Goal: Book appointment/travel/reservation

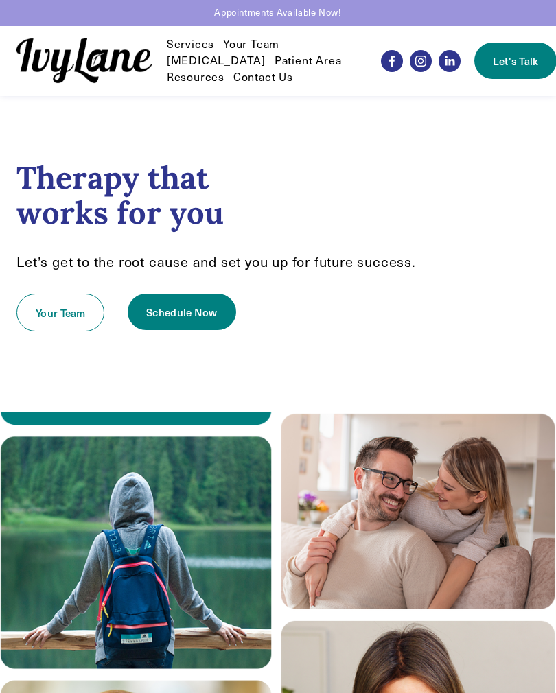
click at [0, 0] on div at bounding box center [0, 0] width 0 height 0
click at [494, 246] on link "Your Team" at bounding box center [462, 236] width 99 height 20
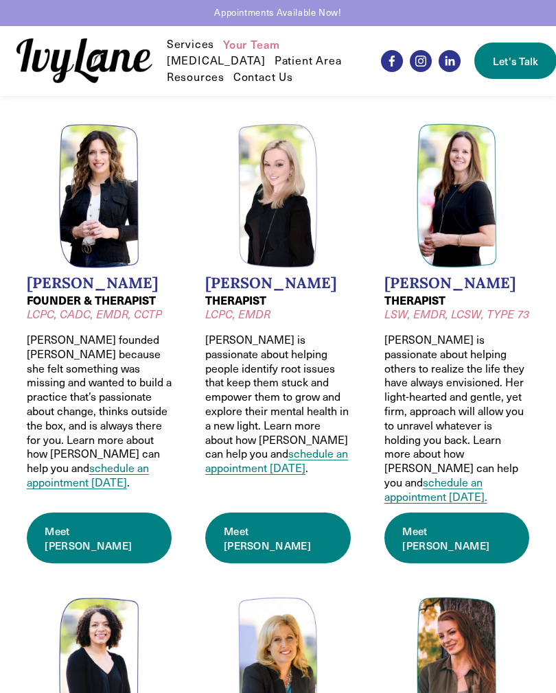
click at [294, 446] on link "schedule an appointment [DATE]" at bounding box center [276, 460] width 143 height 29
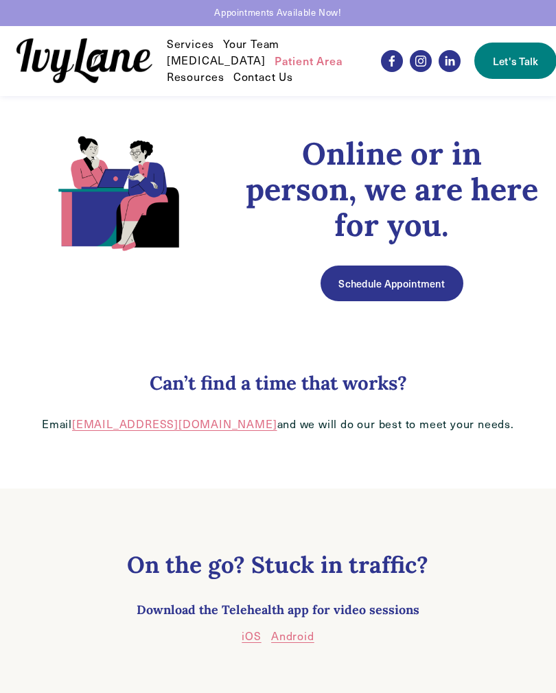
click at [427, 288] on link "Schedule Appointment" at bounding box center [391, 284] width 143 height 36
click at [0, 0] on div at bounding box center [0, 0] width 0 height 0
click at [490, 246] on link "Your Team" at bounding box center [462, 236] width 99 height 20
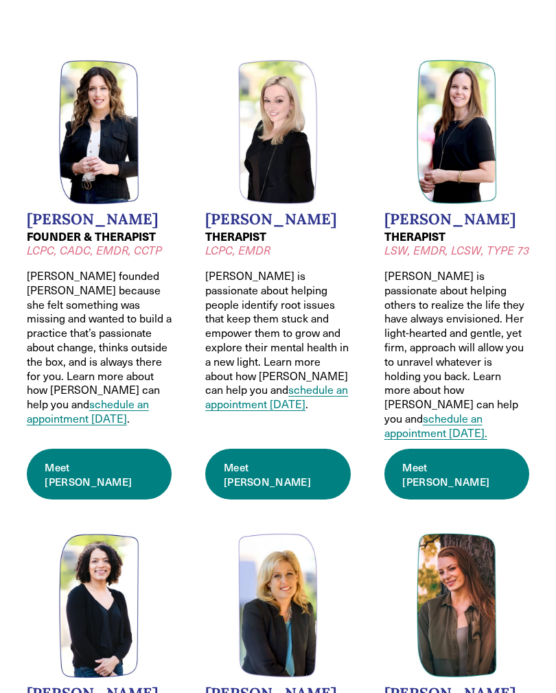
scroll to position [63, 0]
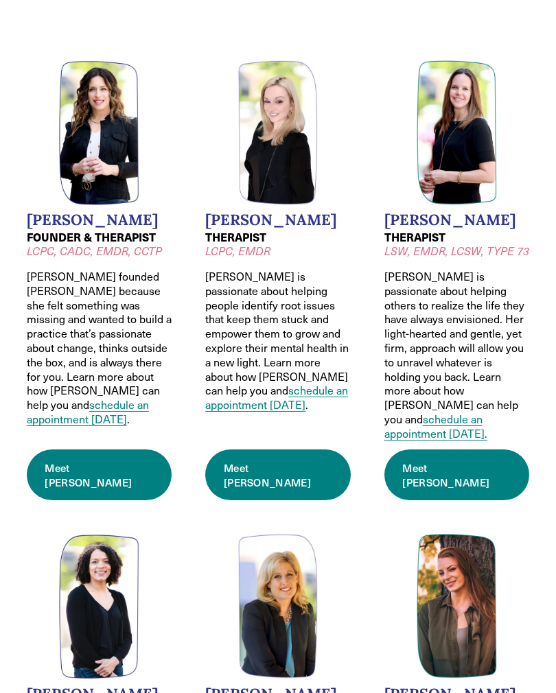
click at [443, 449] on link "Meet [PERSON_NAME]" at bounding box center [456, 474] width 145 height 51
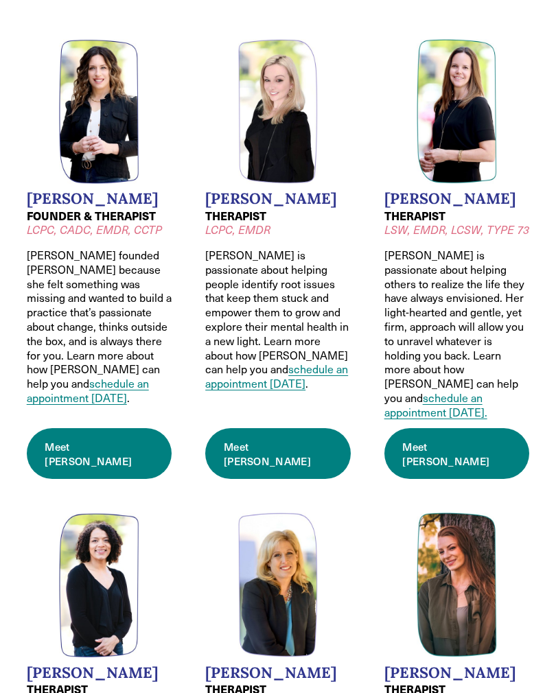
click at [485, 390] on link "schedule an appointment [DATE]." at bounding box center [435, 404] width 103 height 29
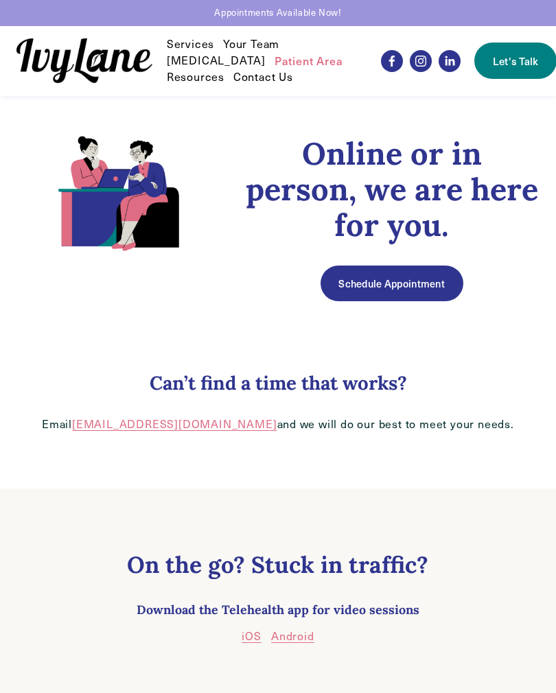
click at [434, 285] on link "Schedule Appointment" at bounding box center [391, 284] width 143 height 36
click at [0, 0] on div at bounding box center [0, 0] width 0 height 0
click at [490, 246] on link "Your Team" at bounding box center [462, 236] width 99 height 20
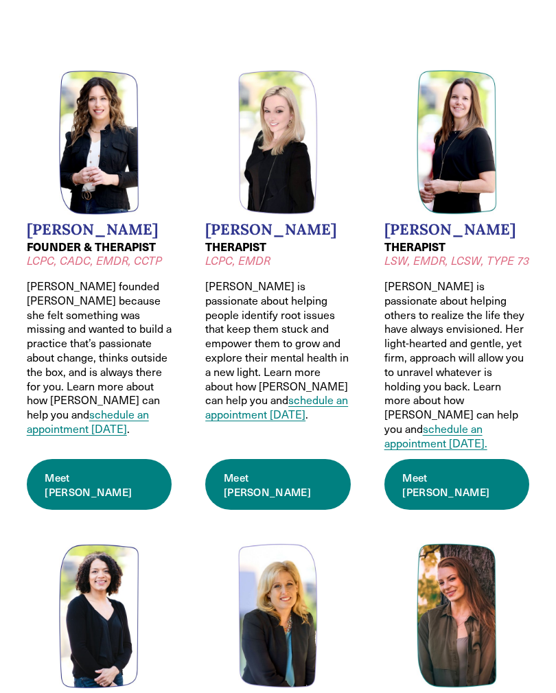
scroll to position [54, 0]
click at [463, 344] on p "Jodi is passionate about helping others to realize the life they have always en…" at bounding box center [456, 365] width 145 height 172
click at [438, 459] on link "Meet Jodi" at bounding box center [456, 484] width 145 height 51
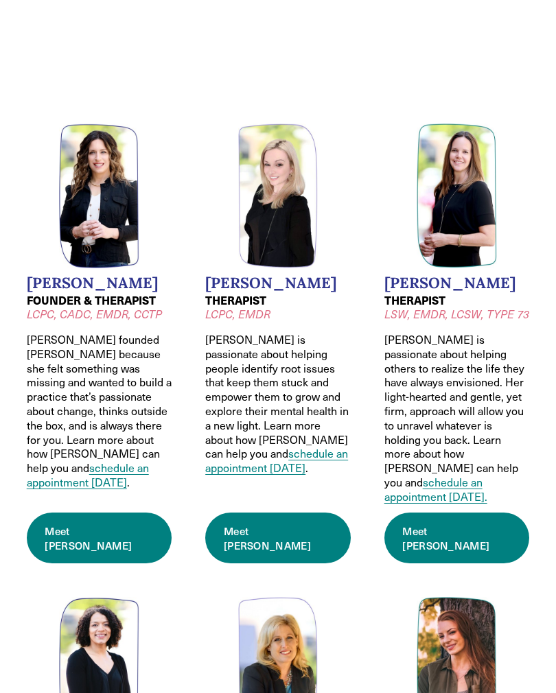
scroll to position [75, 0]
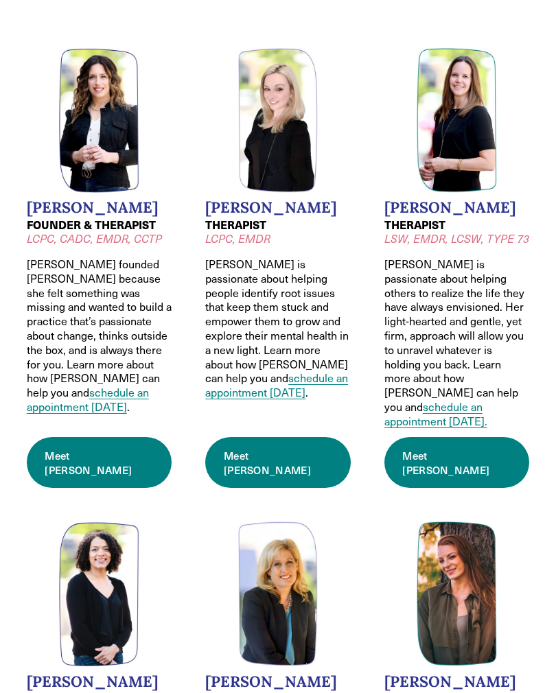
click at [106, 314] on p "Wendy founded Ivy Lane because she felt something was missing and wanted to bui…" at bounding box center [99, 335] width 145 height 157
click at [100, 437] on link "Meet Wendy" at bounding box center [99, 462] width 145 height 51
click at [273, 437] on link "Meet Jessica" at bounding box center [277, 462] width 145 height 51
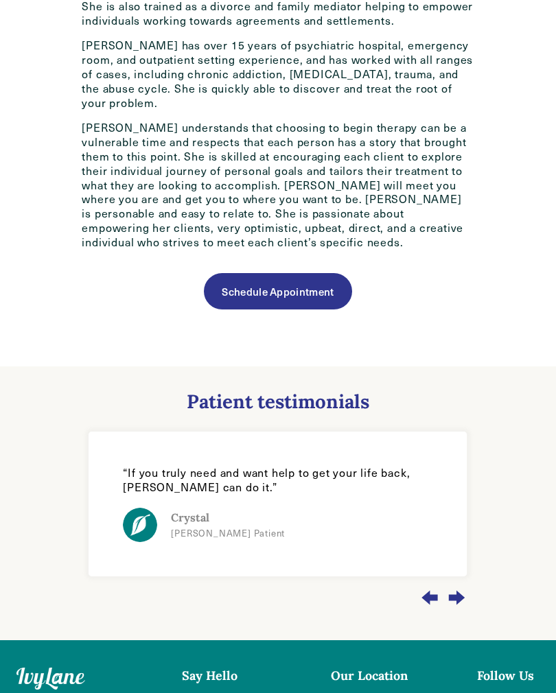
scroll to position [786, 0]
click at [457, 580] on div "Next slide" at bounding box center [456, 598] width 22 height 37
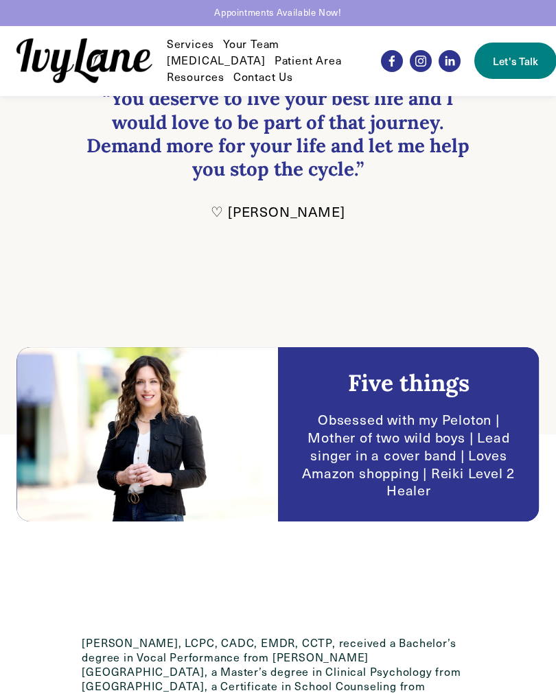
scroll to position [0, 0]
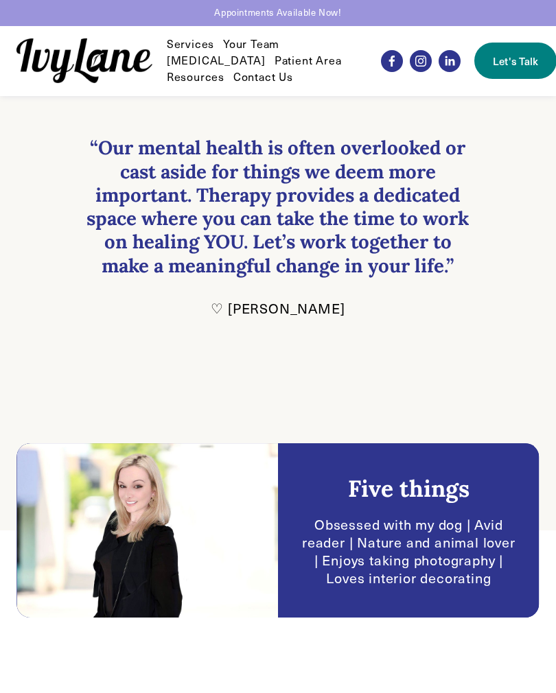
click at [0, 0] on div at bounding box center [0, 0] width 0 height 0
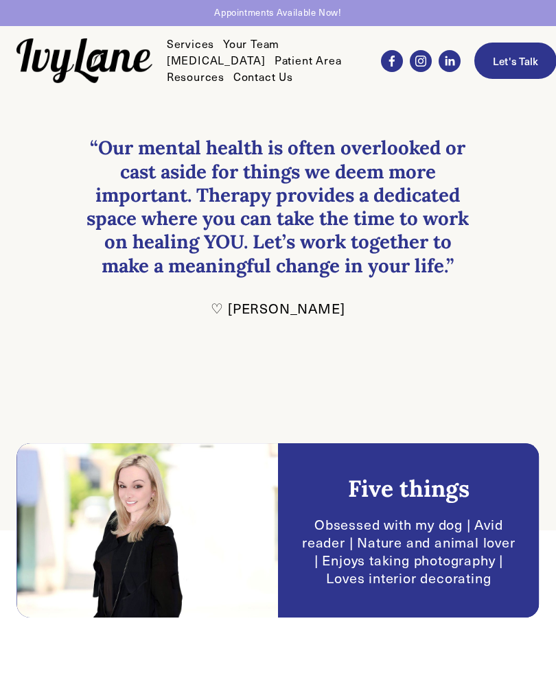
click at [482, 245] on link "Your Team" at bounding box center [462, 236] width 99 height 20
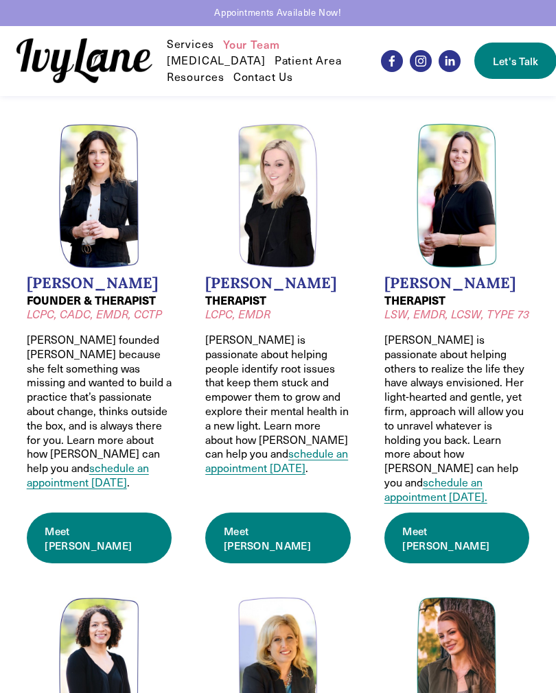
click at [0, 0] on div at bounding box center [0, 0] width 0 height 0
click at [477, 587] on link "Let's Talk" at bounding box center [450, 584] width 144 height 40
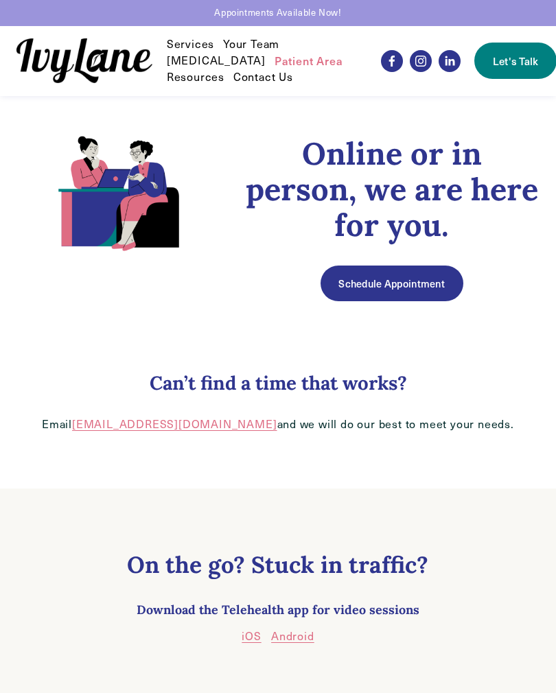
click at [410, 281] on link "Schedule Appointment" at bounding box center [391, 284] width 143 height 36
click at [438, 285] on link "Schedule Appointment" at bounding box center [391, 284] width 143 height 36
click at [211, 430] on link "hello@ivylanecounseling.com" at bounding box center [174, 423] width 204 height 14
